Goal: Check status: Check status

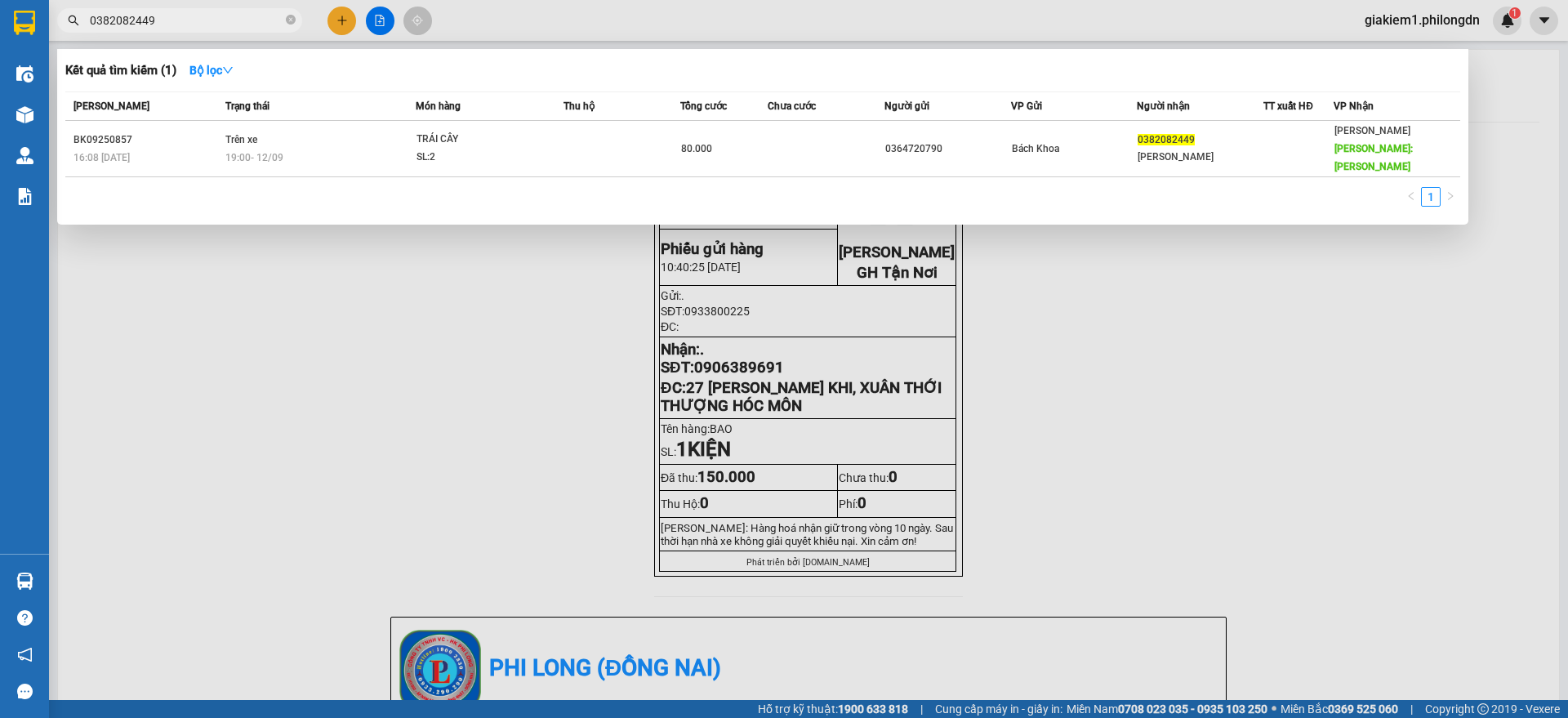
click at [236, 21] on input "0382082449" at bounding box center [187, 21] width 193 height 18
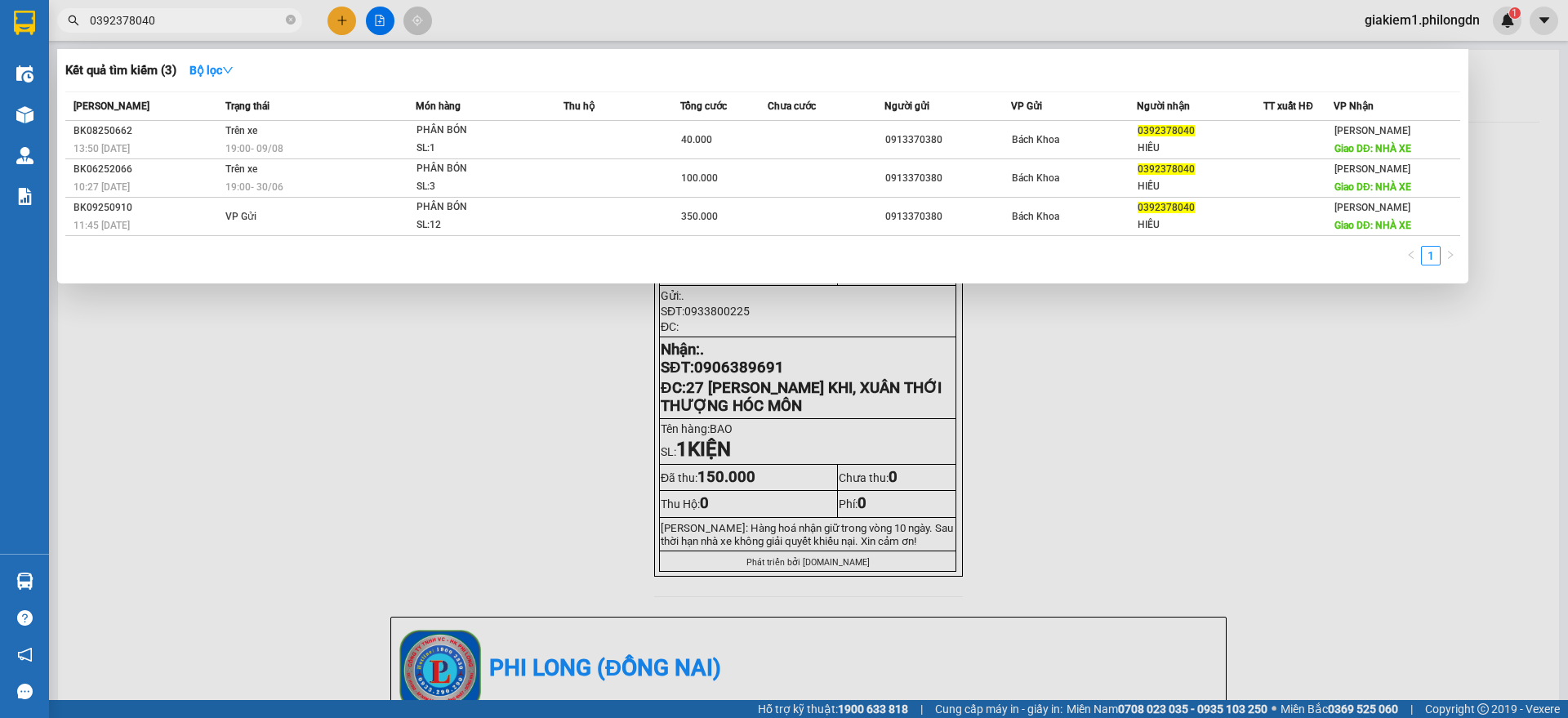
click at [248, 10] on span "0392378040" at bounding box center [179, 20] width 245 height 24
click at [248, 17] on input "0392378040" at bounding box center [187, 21] width 193 height 18
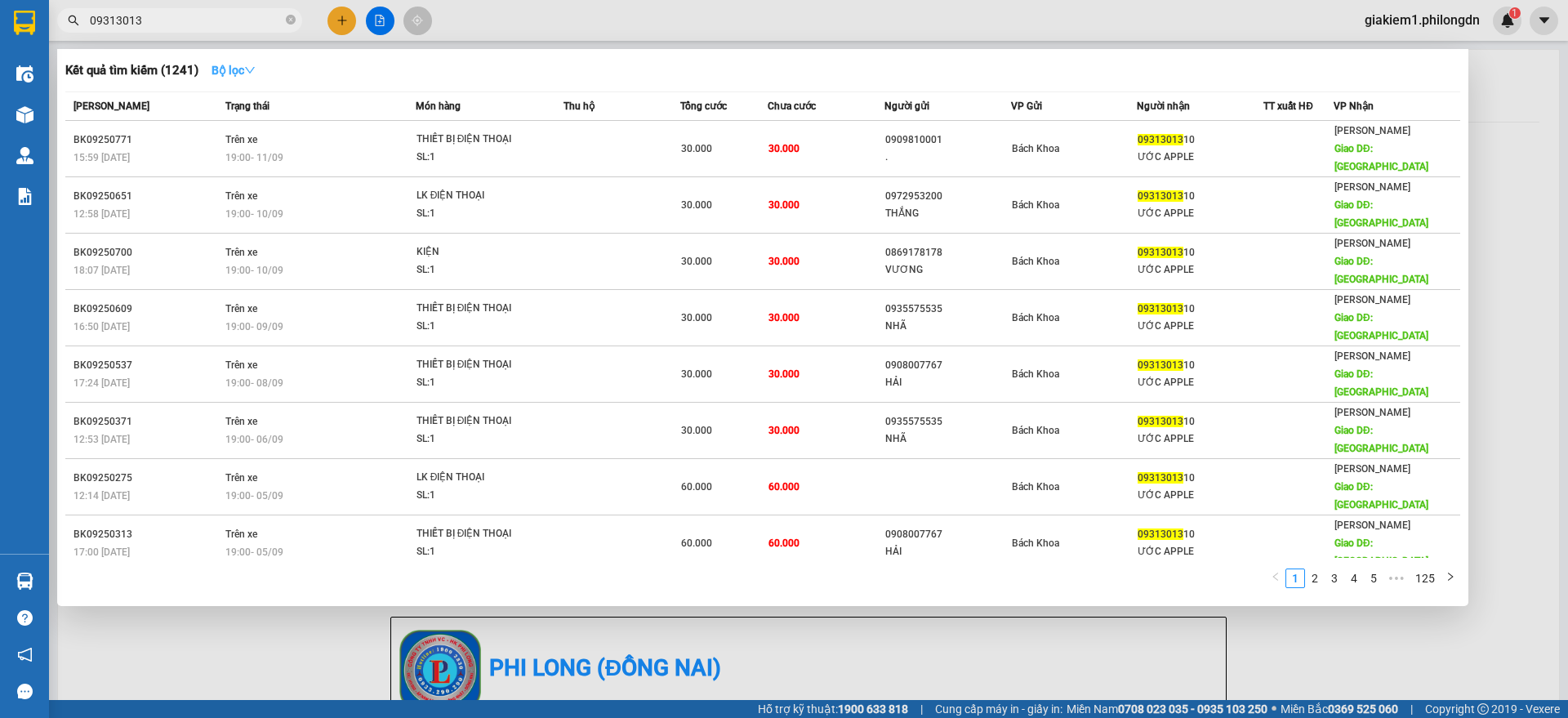
type input "09313013"
click at [243, 67] on strong "Bộ lọc" at bounding box center [233, 70] width 44 height 13
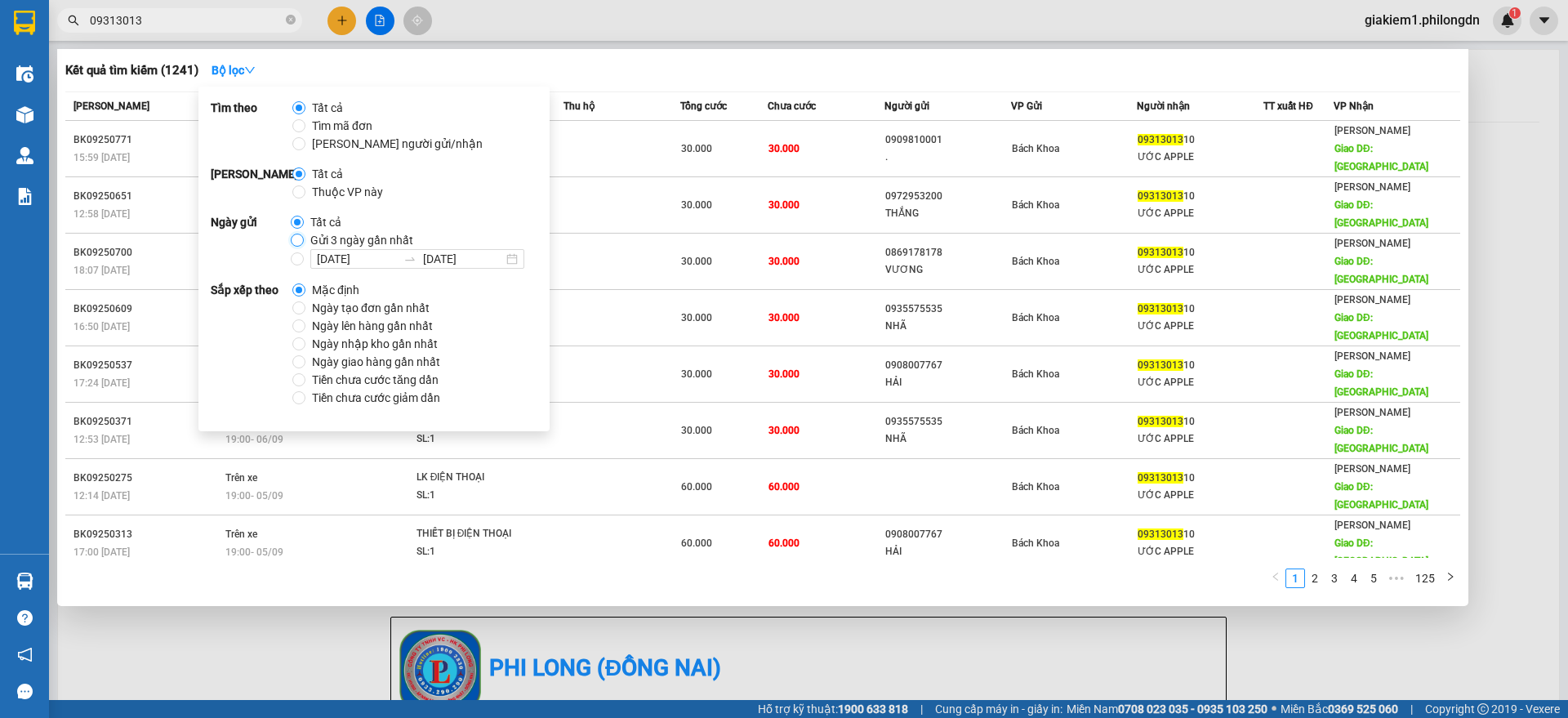
click at [297, 242] on input "Gửi 3 ngày gần nhất" at bounding box center [297, 240] width 13 height 13
radio input "true"
radio input "false"
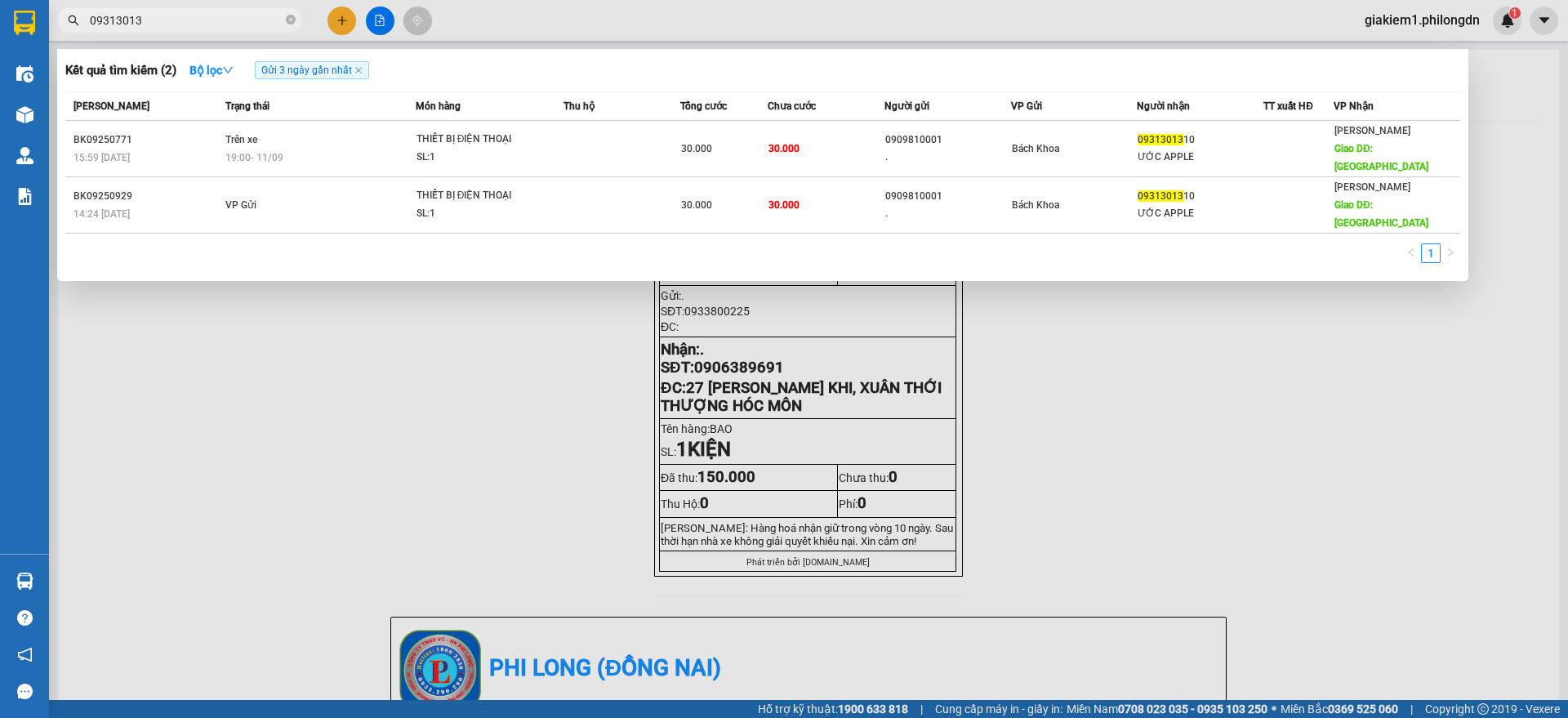
click at [105, 244] on div "1" at bounding box center [762, 258] width 1395 height 29
click at [247, 16] on input "09313013" at bounding box center [187, 21] width 193 height 18
paste input "828161979"
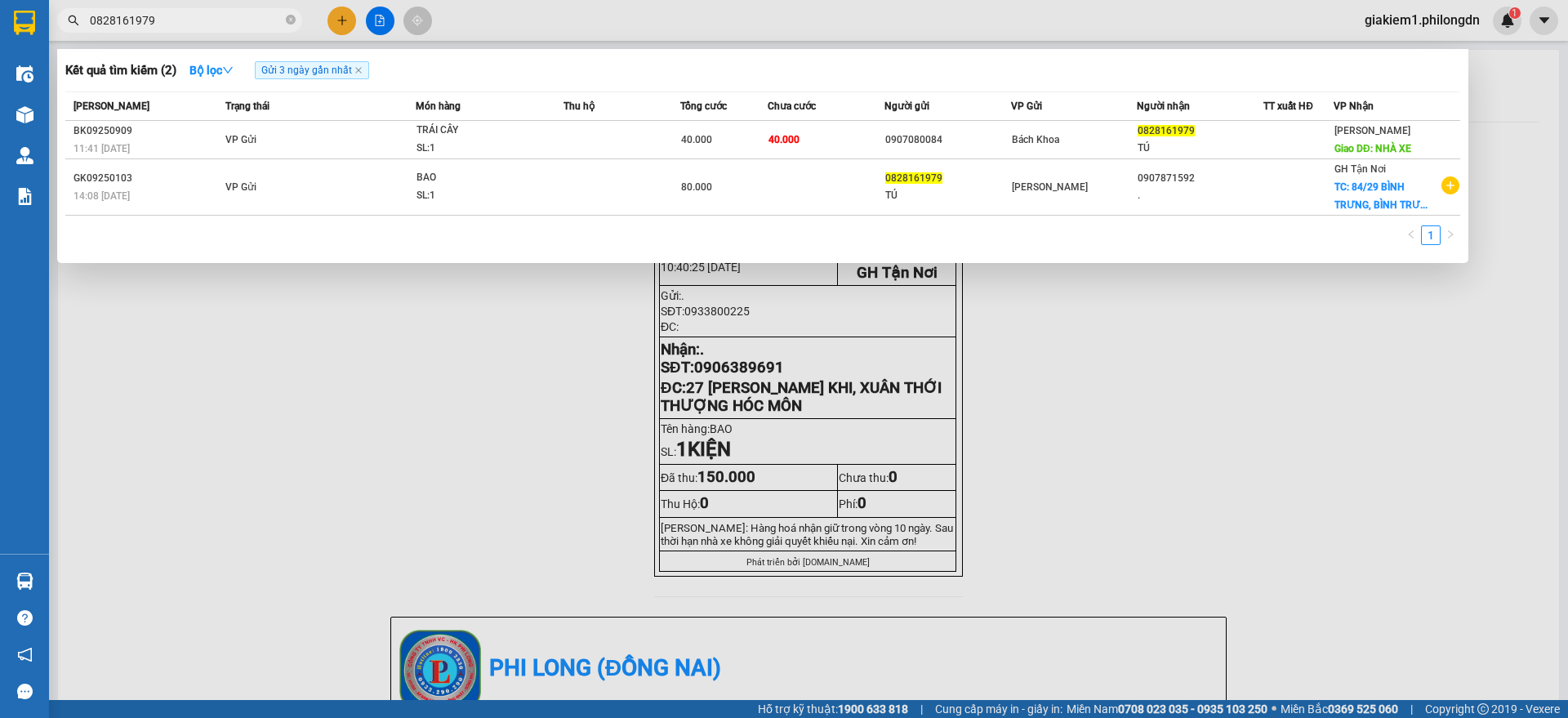
type input "0828161979"
